Goal: Task Accomplishment & Management: Use online tool/utility

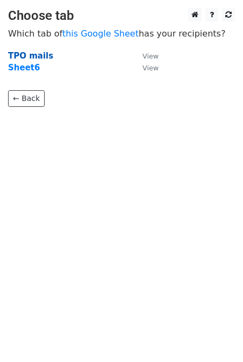
click at [31, 55] on strong "TPO mails" at bounding box center [30, 56] width 45 height 10
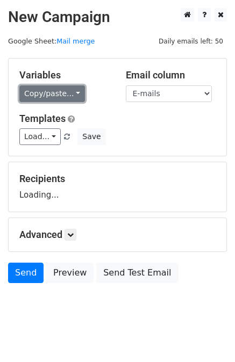
click at [42, 91] on link "Copy/paste..." at bounding box center [52, 93] width 66 height 17
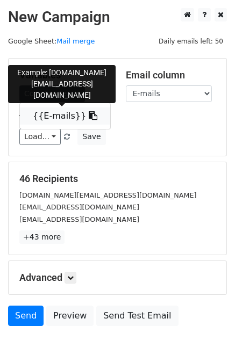
click at [51, 112] on link "{{E-mails}}" at bounding box center [65, 116] width 90 height 17
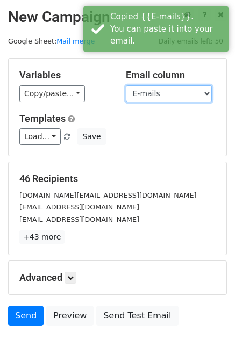
click at [143, 93] on select "E-mails" at bounding box center [169, 93] width 86 height 17
click at [126, 85] on select "E-mails" at bounding box center [169, 93] width 86 height 17
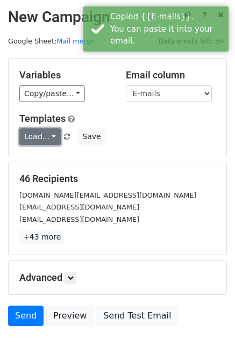
click at [22, 137] on link "Load..." at bounding box center [39, 136] width 41 height 17
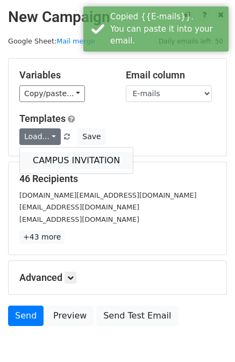
click at [32, 152] on link "CAMPUS INVITATION" at bounding box center [76, 160] width 113 height 17
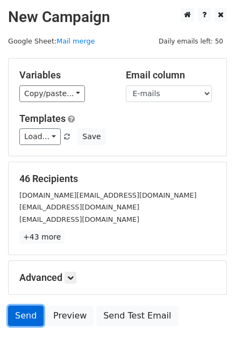
click at [18, 311] on link "Send" at bounding box center [25, 316] width 35 height 20
